Goal: Task Accomplishment & Management: Use online tool/utility

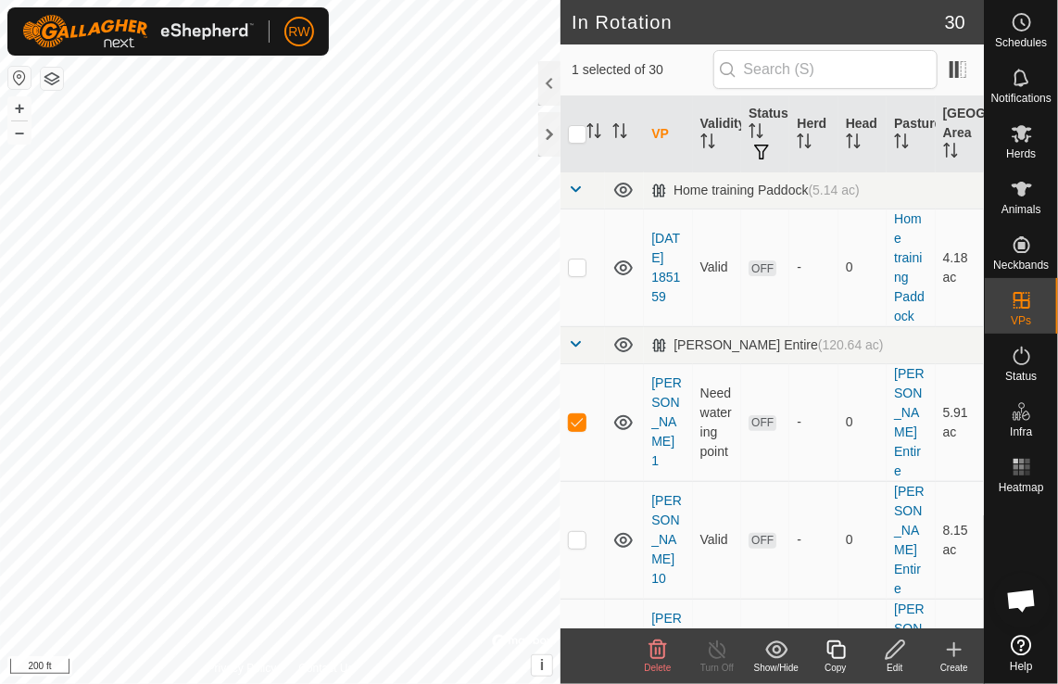
click at [888, 649] on icon at bounding box center [895, 649] width 23 height 22
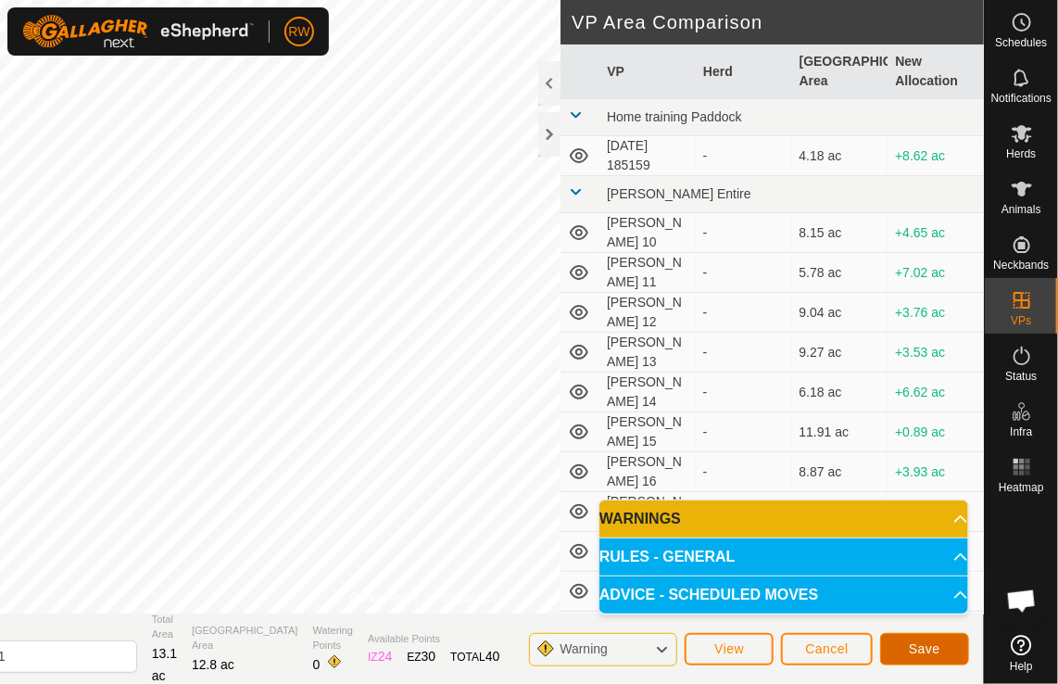
click at [909, 650] on button "Save" at bounding box center [924, 649] width 89 height 32
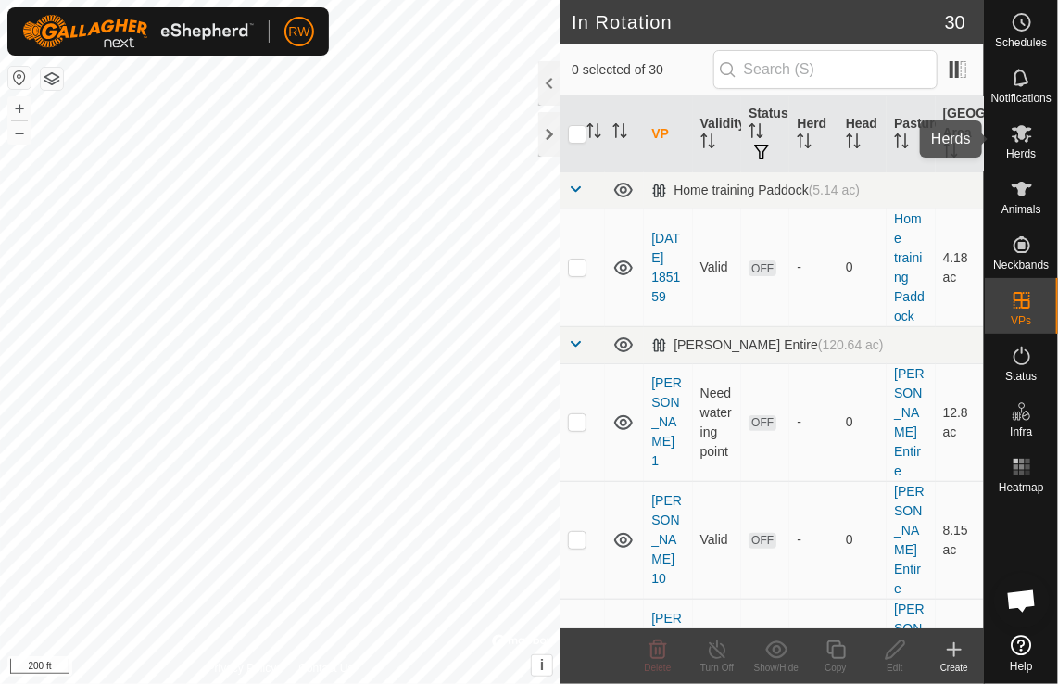
click at [1026, 148] on span "Herds" at bounding box center [1021, 153] width 30 height 11
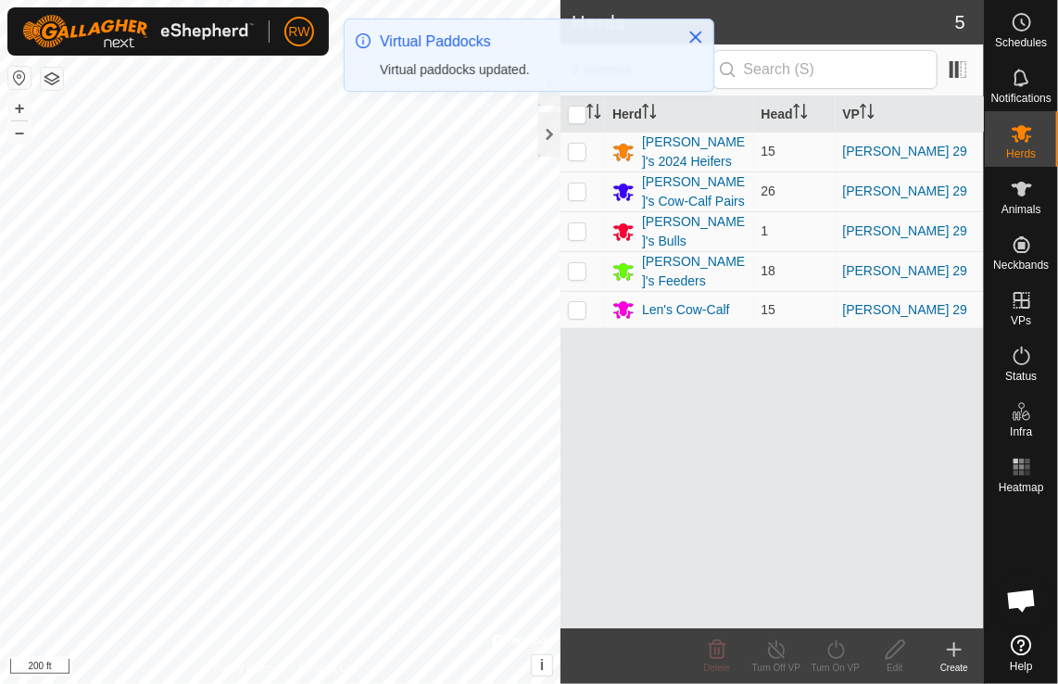
click at [579, 113] on input "checkbox" at bounding box center [577, 115] width 19 height 19
checkbox input "true"
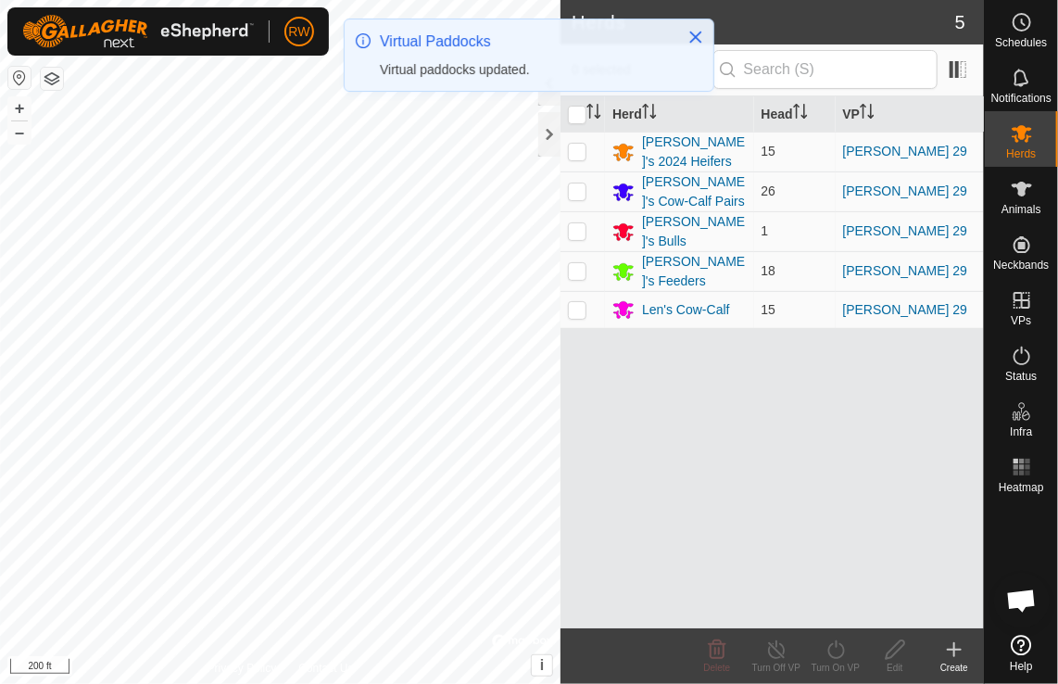
checkbox input "true"
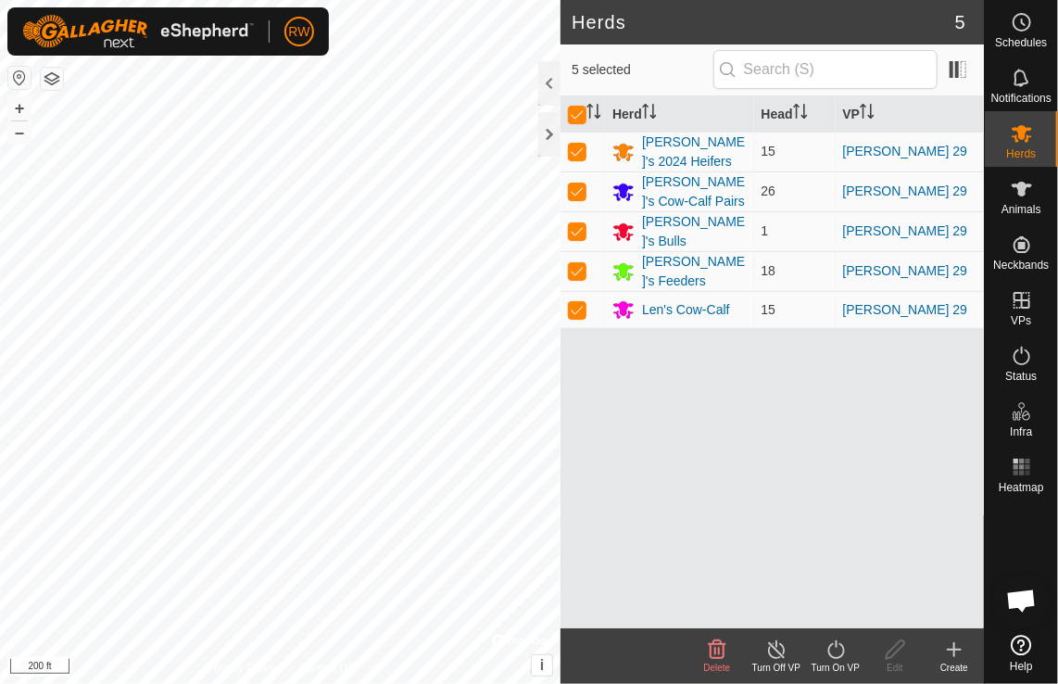
click at [840, 653] on icon at bounding box center [836, 649] width 23 height 22
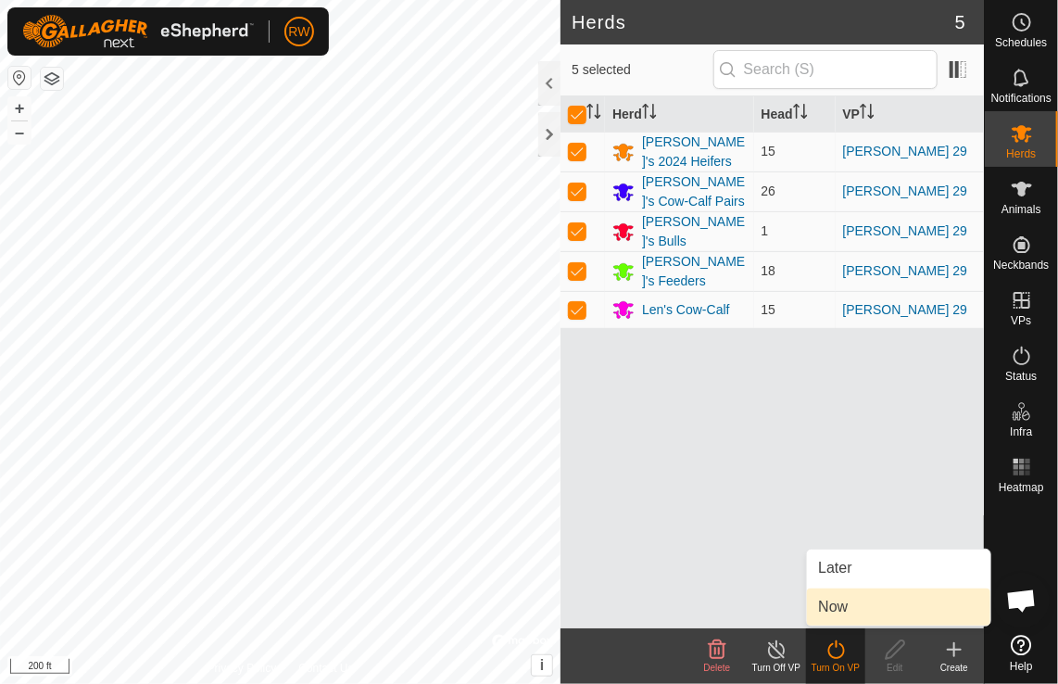
click at [844, 607] on link "Now" at bounding box center [898, 606] width 183 height 37
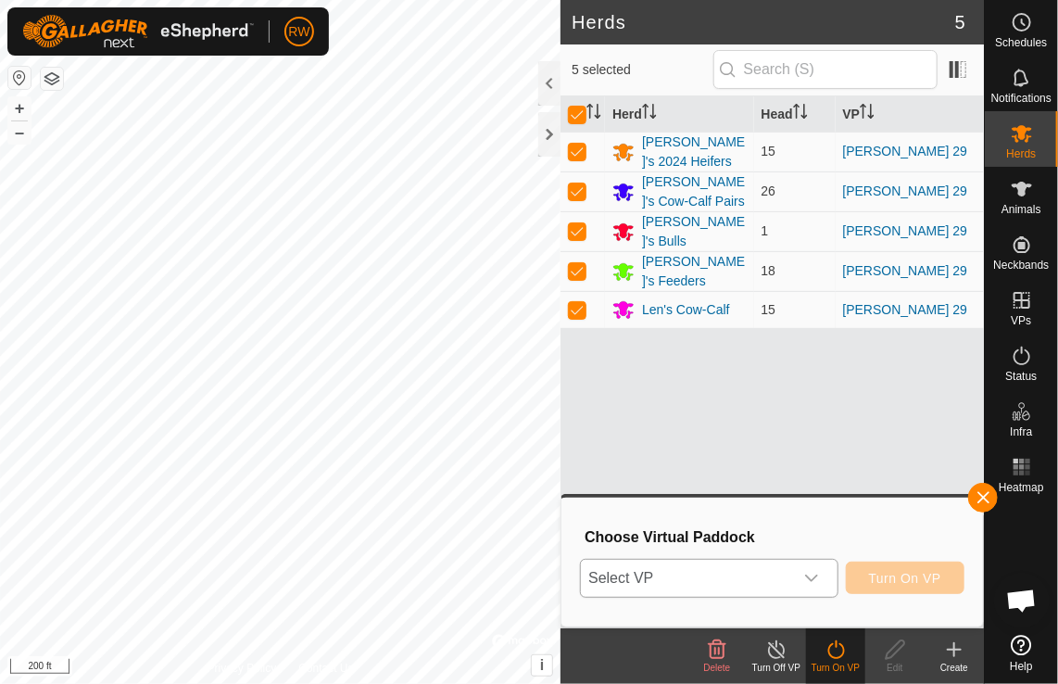
click at [818, 583] on icon "dropdown trigger" at bounding box center [811, 578] width 15 height 15
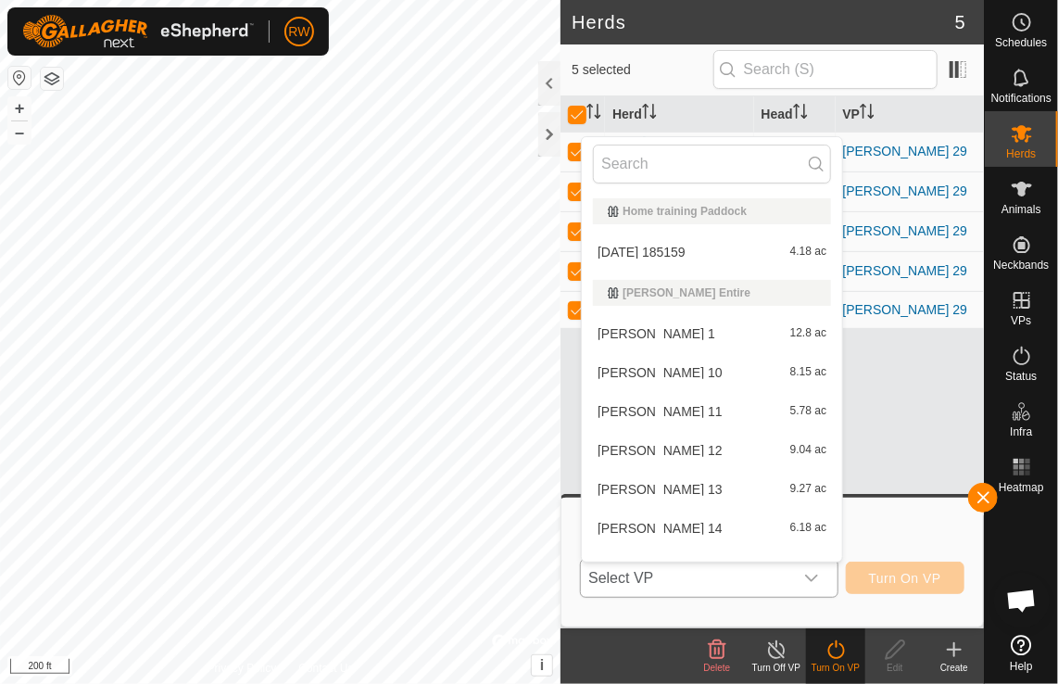
scroll to position [24, 0]
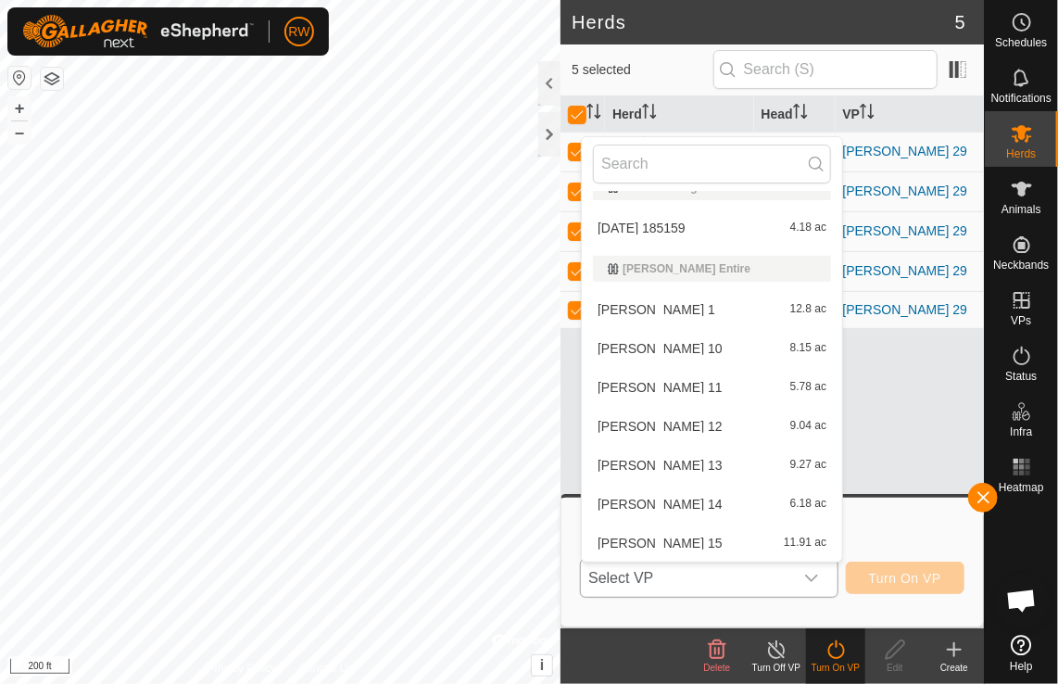
click at [626, 312] on li "[PERSON_NAME] 1 12.8 ac" at bounding box center [712, 309] width 260 height 37
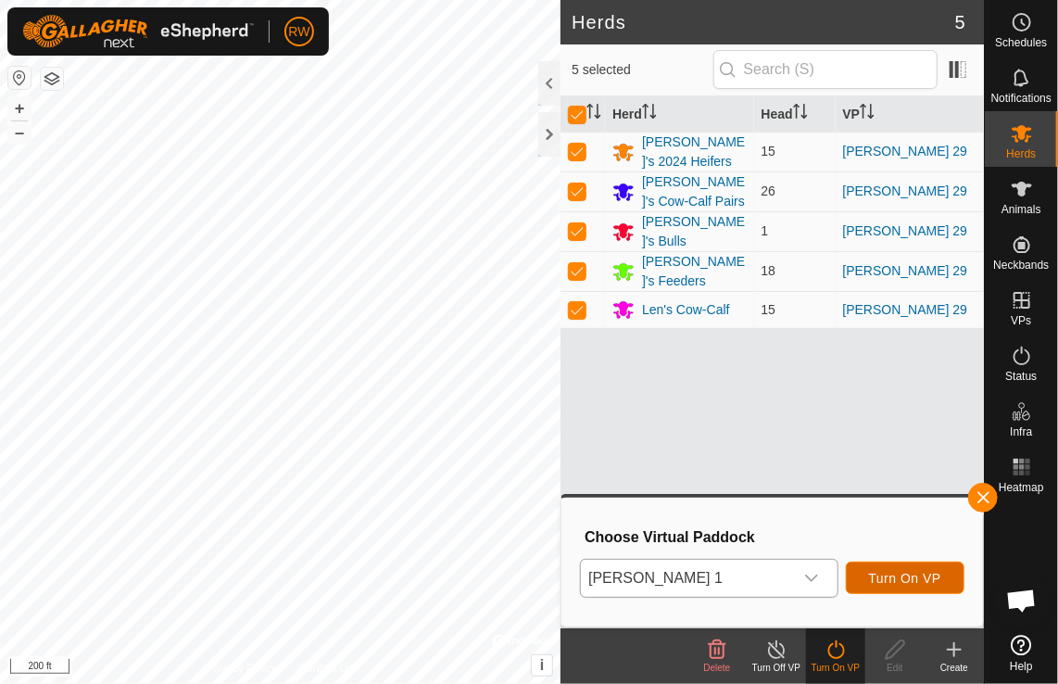
click at [920, 571] on span "Turn On VP" at bounding box center [905, 578] width 72 height 15
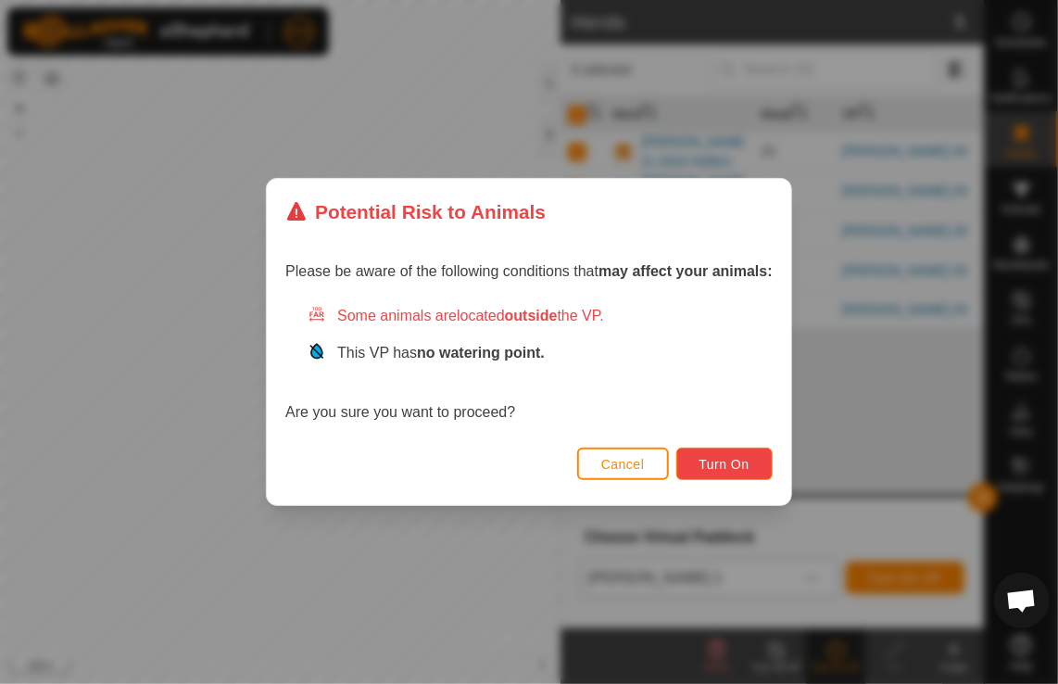
click at [725, 462] on span "Turn On" at bounding box center [725, 464] width 50 height 15
